Goal: Task Accomplishment & Management: Manage account settings

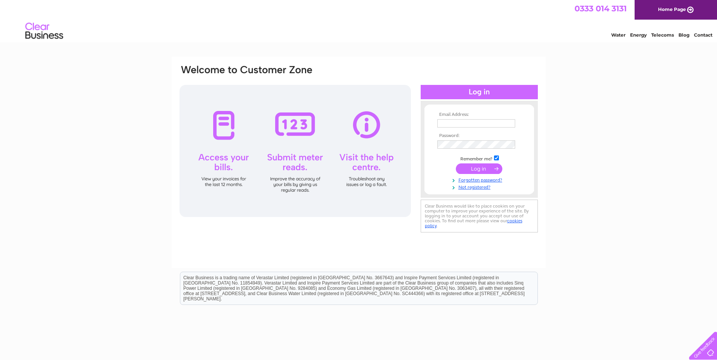
type input "sandra@tawsetyres.co.uk"
click at [490, 170] on input "submit" at bounding box center [479, 169] width 46 height 11
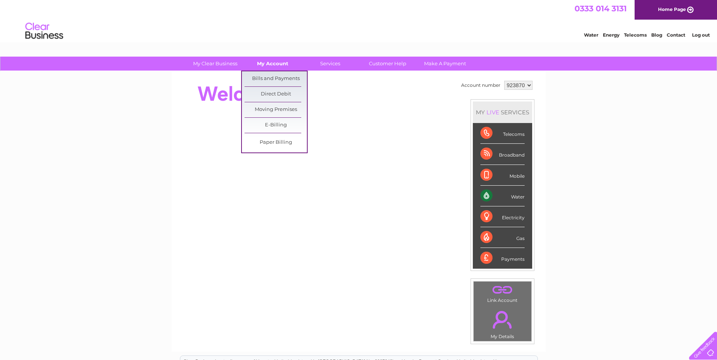
click at [270, 63] on link "My Account" at bounding box center [272, 64] width 62 height 14
click at [273, 74] on link "Bills and Payments" at bounding box center [275, 78] width 62 height 15
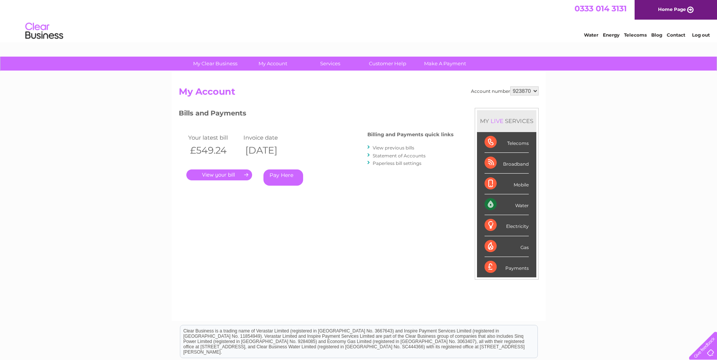
click at [534, 93] on select "923870 930859" at bounding box center [524, 90] width 28 height 9
select select "930859"
click at [510, 86] on select "923870 930859" at bounding box center [524, 90] width 28 height 9
click at [238, 175] on link "." at bounding box center [219, 175] width 66 height 11
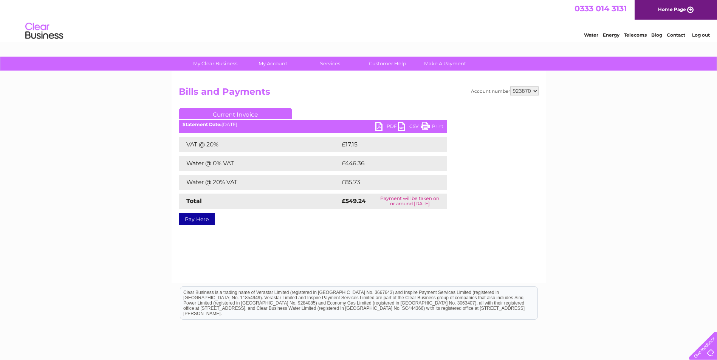
click at [378, 125] on link "PDF" at bounding box center [386, 127] width 23 height 11
